Goal: Task Accomplishment & Management: Use online tool/utility

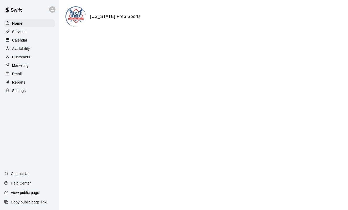
click at [19, 82] on p "Reports" at bounding box center [18, 82] width 13 height 5
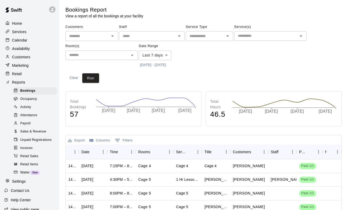
click at [35, 130] on span "Sales & Revenue" at bounding box center [33, 131] width 26 height 5
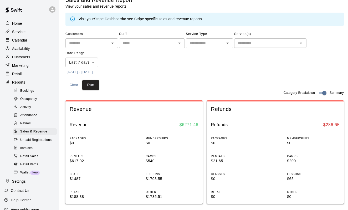
scroll to position [5, 0]
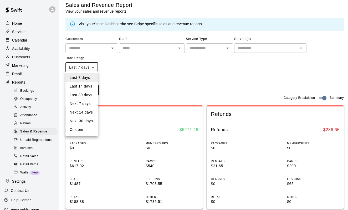
click at [95, 67] on body "Home Services Calendar Availability Customers Marketing Retail Reports Bookings…" at bounding box center [174, 201] width 348 height 413
click at [124, 68] on div at bounding box center [174, 105] width 348 height 210
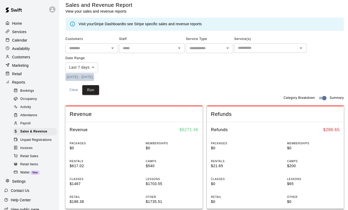
click at [76, 76] on button "[DATE] - [DATE]" at bounding box center [80, 77] width 29 height 8
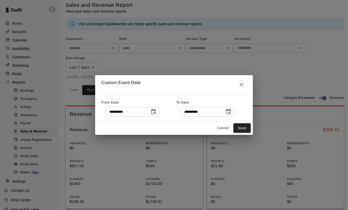
click at [157, 113] on icon "Choose date, selected date is Sep 12, 2025" at bounding box center [154, 112] width 6 height 6
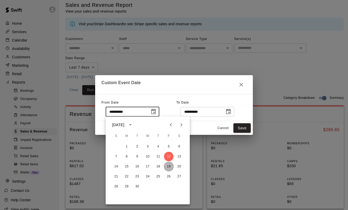
click at [167, 171] on button "19" at bounding box center [168, 166] width 9 height 9
type input "**********"
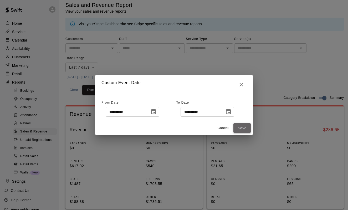
click at [247, 128] on button "Save" at bounding box center [242, 128] width 17 height 10
type input "******"
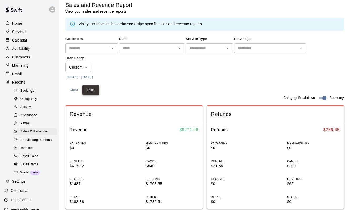
click at [93, 92] on button "Run" at bounding box center [90, 90] width 17 height 10
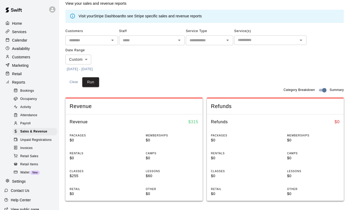
scroll to position [12, 0]
click at [76, 69] on button "[DATE] - [DATE]" at bounding box center [80, 70] width 29 height 8
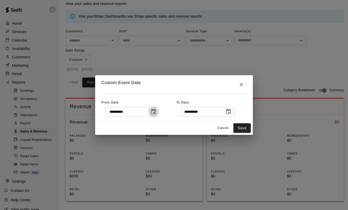
click at [157, 112] on icon "Choose date, selected date is Sep 19, 2025" at bounding box center [154, 112] width 6 height 6
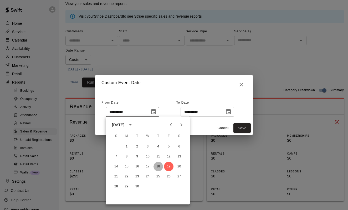
click at [161, 166] on button "18" at bounding box center [158, 166] width 9 height 9
type input "**********"
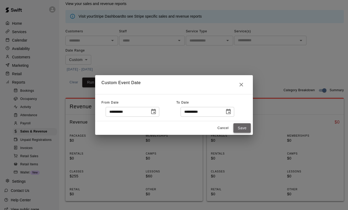
click at [245, 132] on button "Save" at bounding box center [242, 128] width 17 height 10
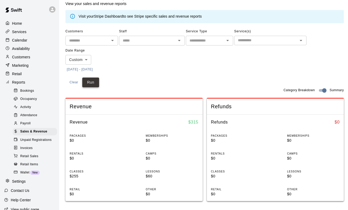
click at [93, 84] on button "Run" at bounding box center [90, 83] width 17 height 10
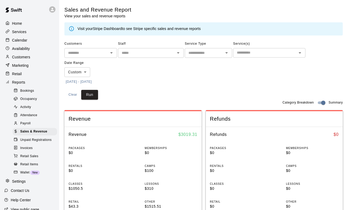
scroll to position [0, 1]
click at [20, 25] on p "Home" at bounding box center [17, 23] width 10 height 5
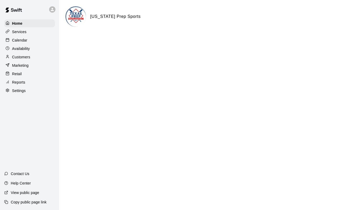
click at [23, 83] on p "Reports" at bounding box center [18, 82] width 13 height 5
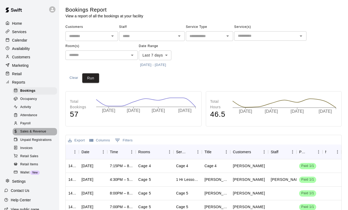
click at [30, 131] on span "Sales & Revenue" at bounding box center [33, 131] width 26 height 5
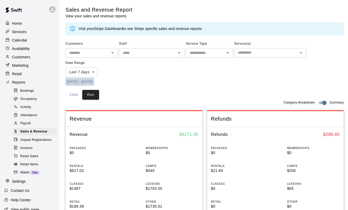
click at [83, 82] on button "[DATE] - [DATE]" at bounding box center [80, 82] width 29 height 8
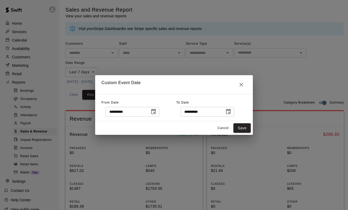
click at [156, 113] on icon "Choose date, selected date is Sep 12, 2025" at bounding box center [153, 111] width 5 height 5
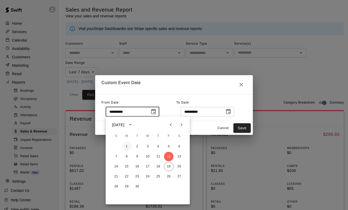
click at [127, 147] on button "1" at bounding box center [126, 146] width 9 height 9
type input "**********"
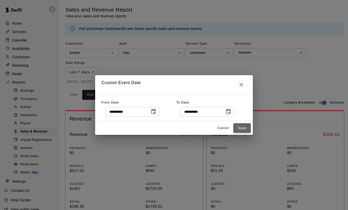
click at [241, 128] on button "Save" at bounding box center [242, 128] width 17 height 10
type input "******"
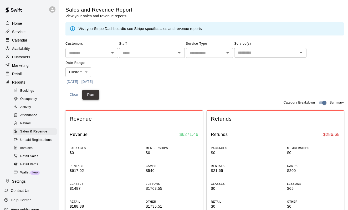
click at [92, 94] on button "Run" at bounding box center [90, 95] width 17 height 10
click at [93, 82] on button "[DATE] - [DATE]" at bounding box center [80, 82] width 29 height 8
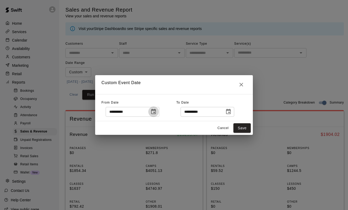
click at [156, 112] on icon "Choose date, selected date is Sep 1, 2025" at bounding box center [153, 111] width 5 height 5
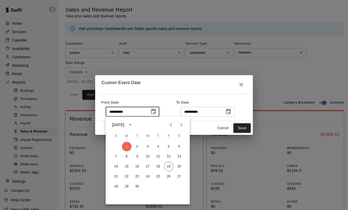
click at [171, 126] on icon "Previous month" at bounding box center [171, 125] width 6 height 6
click at [138, 178] on button "19" at bounding box center [137, 176] width 9 height 9
type input "**********"
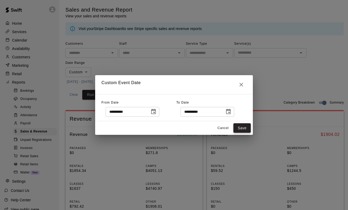
click at [242, 128] on button "Save" at bounding box center [242, 128] width 17 height 10
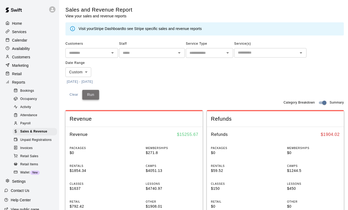
click at [92, 94] on button "Run" at bounding box center [90, 95] width 17 height 10
